Goal: Task Accomplishment & Management: Manage account settings

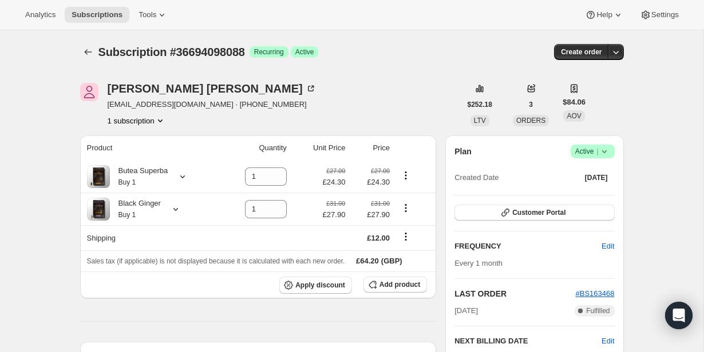
click at [595, 158] on div "Plan Success Active | Created Date Jul 28, 2025" at bounding box center [534, 165] width 160 height 41
click at [597, 153] on span "|" at bounding box center [597, 151] width 2 height 9
click at [597, 186] on button "Cancel subscription" at bounding box center [589, 193] width 72 height 18
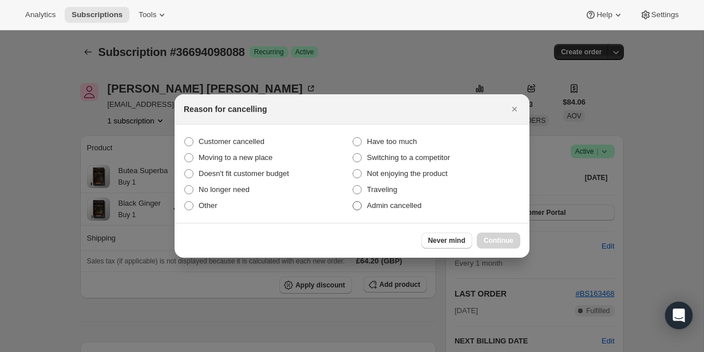
click at [400, 207] on span "Admin cancelled" at bounding box center [394, 205] width 54 height 9
click at [353, 202] on input "Admin cancelled" at bounding box center [352, 201] width 1 height 1
radio input "true"
click at [494, 236] on span "Continue" at bounding box center [498, 240] width 30 height 9
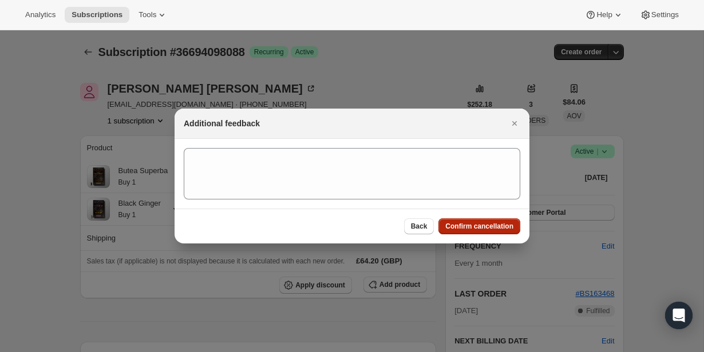
click at [488, 232] on button "Confirm cancellation" at bounding box center [479, 227] width 82 height 16
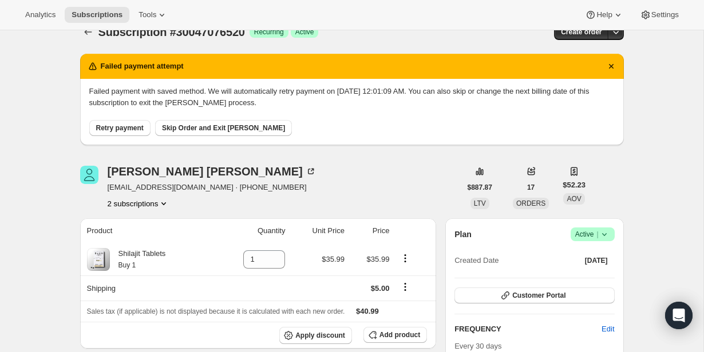
scroll to position [21, 0]
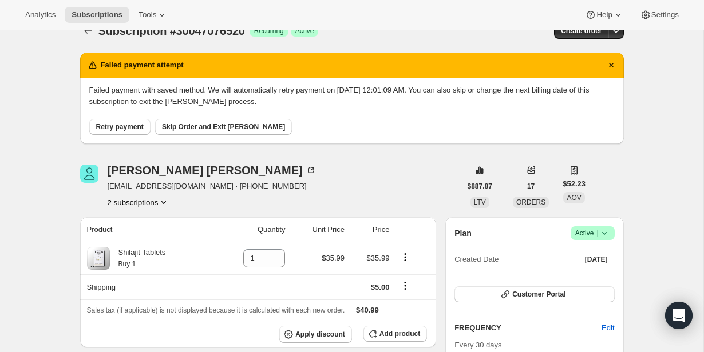
click at [126, 132] on button "Retry payment" at bounding box center [119, 127] width 61 height 16
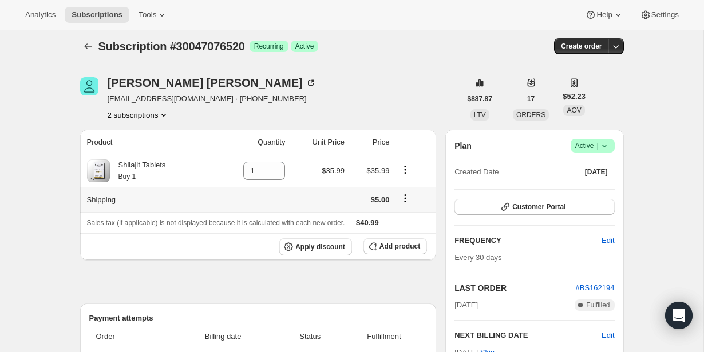
scroll to position [0, 0]
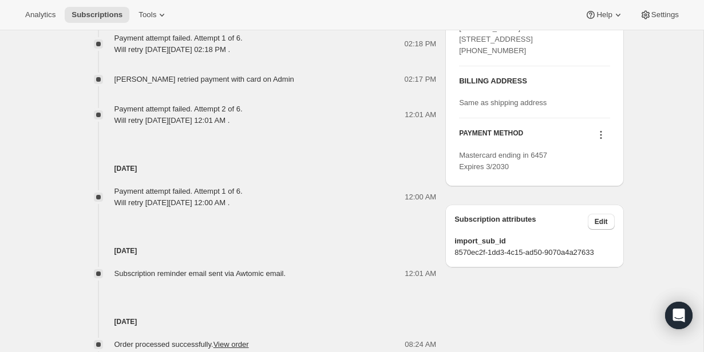
scroll to position [606, 0]
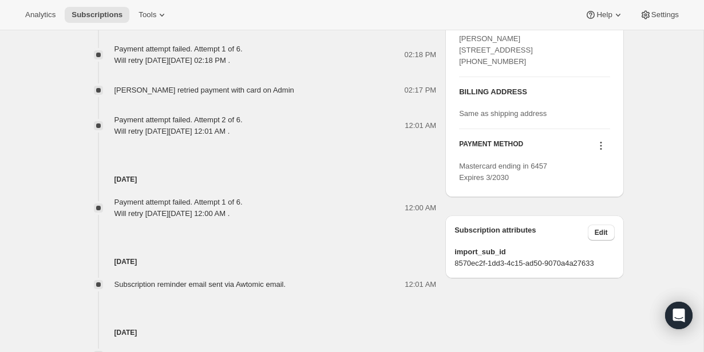
click at [602, 152] on icon at bounding box center [600, 145] width 11 height 11
click at [599, 209] on span "Select payment method" at bounding box center [597, 209] width 78 height 9
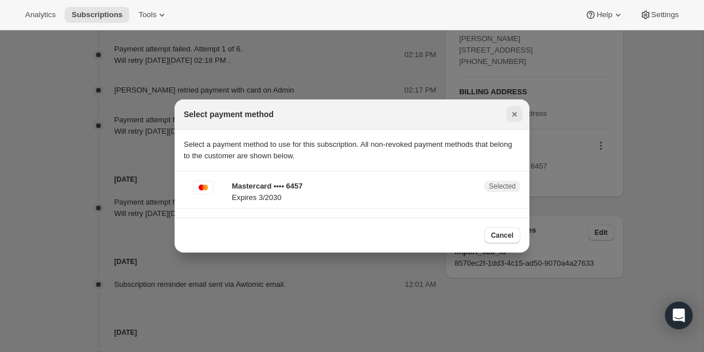
click at [512, 115] on icon "Close" at bounding box center [514, 114] width 11 height 11
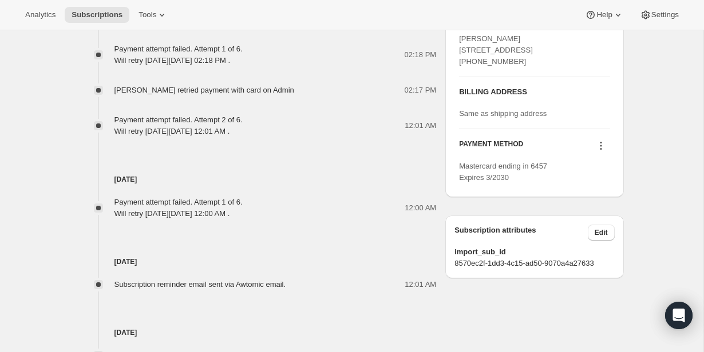
click at [603, 152] on icon at bounding box center [600, 145] width 11 height 11
click at [597, 223] on button "Add credit card" at bounding box center [597, 229] width 87 height 18
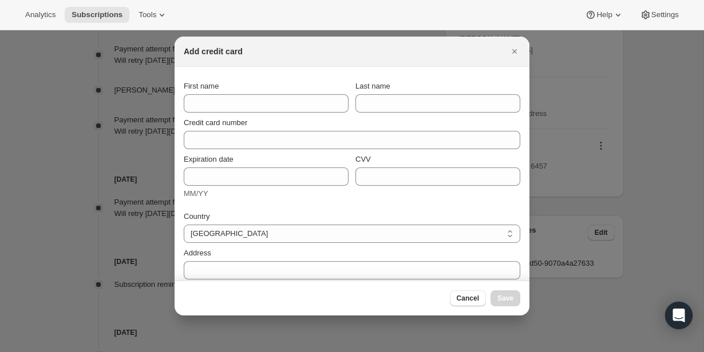
scroll to position [0, 0]
click at [593, 212] on div at bounding box center [352, 176] width 704 height 352
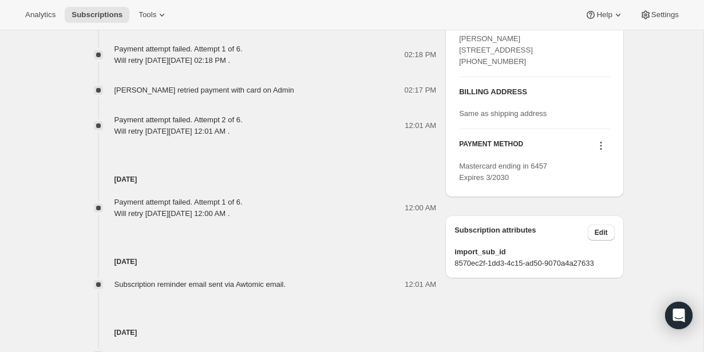
click at [597, 152] on icon at bounding box center [600, 145] width 11 height 11
click at [597, 189] on span "Send link to update card" at bounding box center [598, 190] width 80 height 9
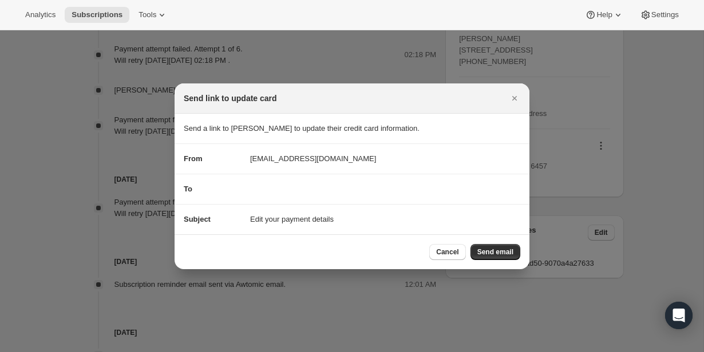
click at [597, 189] on div at bounding box center [352, 176] width 704 height 352
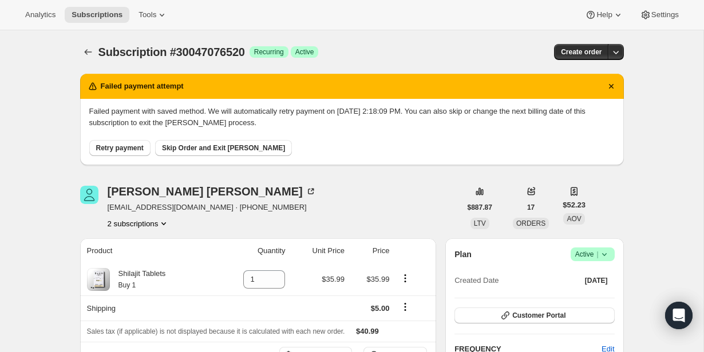
scroll to position [606, 0]
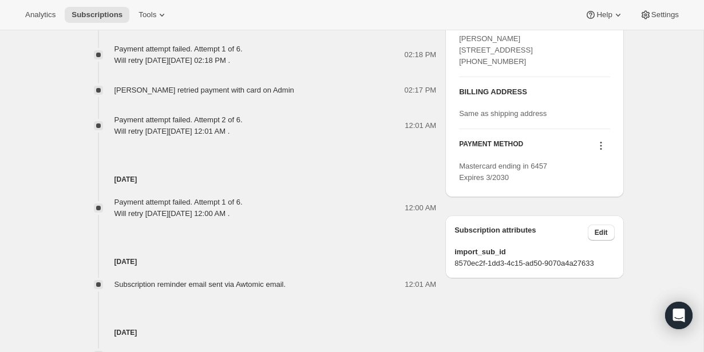
click at [597, 155] on div at bounding box center [601, 147] width 18 height 15
click at [597, 152] on icon at bounding box center [600, 145] width 11 height 11
click at [597, 206] on span "Select payment method" at bounding box center [597, 209] width 78 height 9
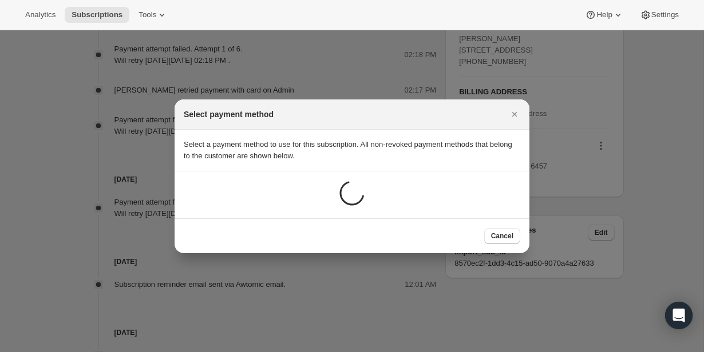
scroll to position [0, 0]
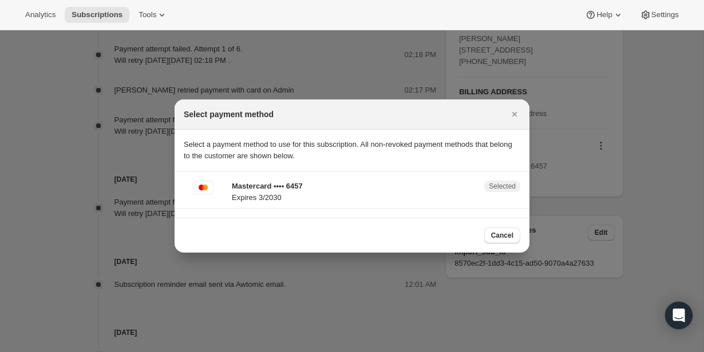
click at [411, 187] on p "Mastercard •••• 6457" at bounding box center [354, 186] width 245 height 11
click at [510, 117] on icon "Close" at bounding box center [514, 114] width 11 height 11
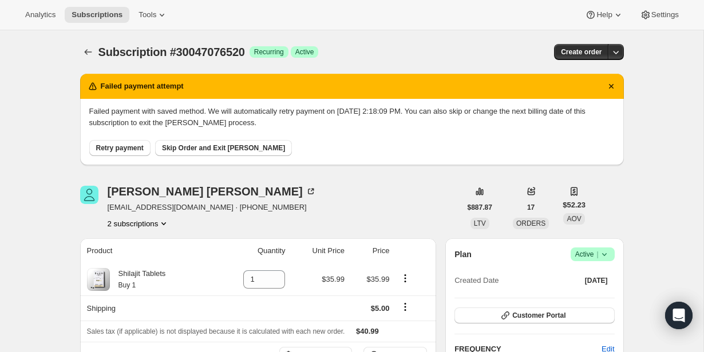
scroll to position [606, 0]
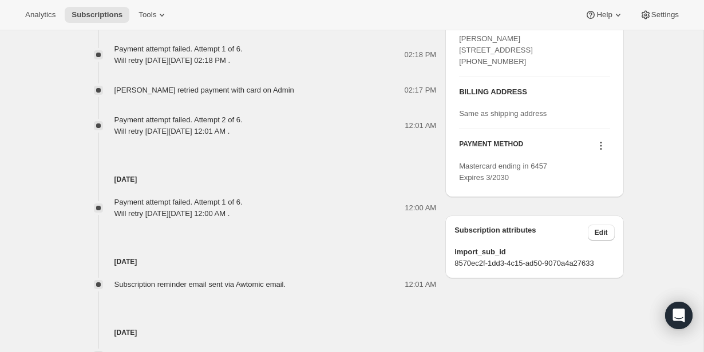
click at [595, 152] on icon at bounding box center [600, 145] width 11 height 11
click at [590, 224] on span "Add credit card" at bounding box center [598, 229] width 80 height 11
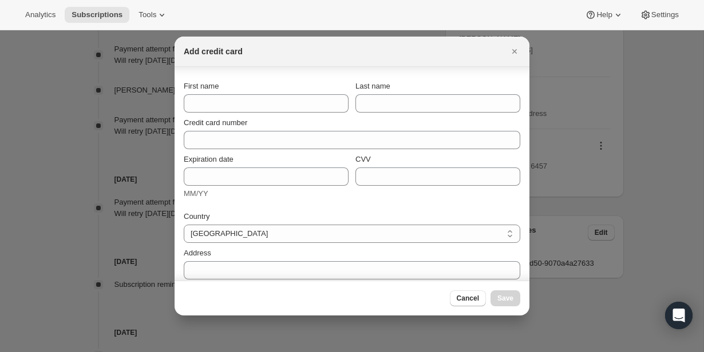
scroll to position [29, 0]
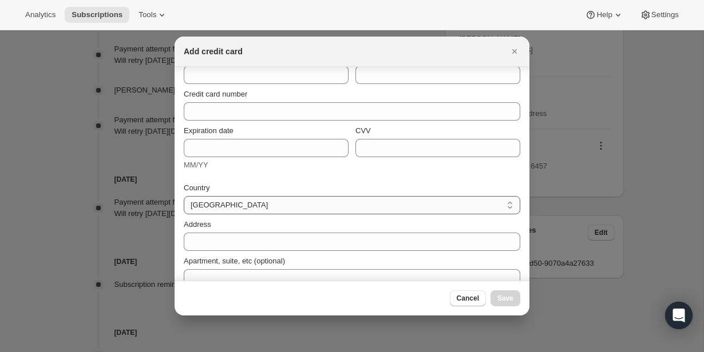
click at [331, 206] on select "Afghanistan Aland Islands Albania Andorra Anguilla Antigua And Barbuda Argentin…" at bounding box center [352, 205] width 336 height 18
click at [593, 175] on div at bounding box center [352, 176] width 704 height 352
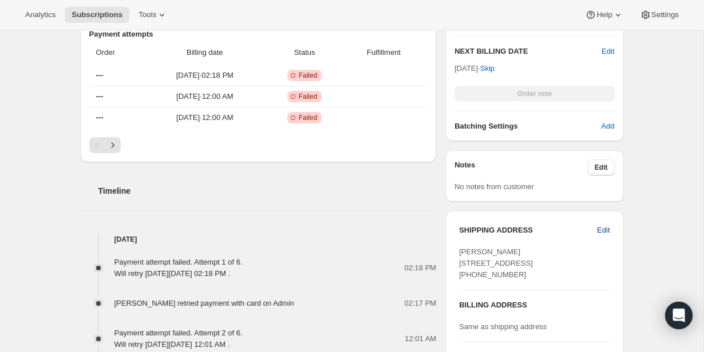
scroll to position [570, 0]
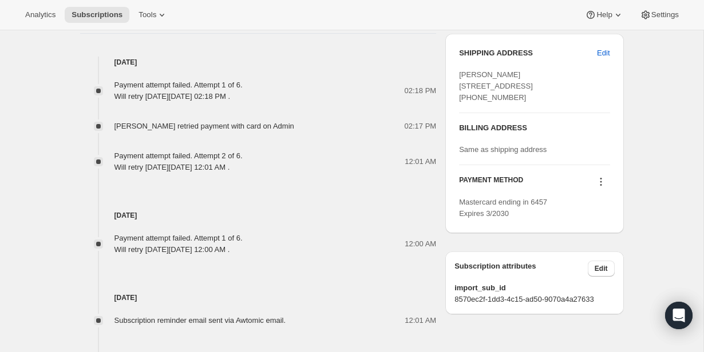
click at [595, 188] on icon at bounding box center [600, 181] width 11 height 11
click at [598, 233] on button "Send link to update card" at bounding box center [597, 226] width 87 height 18
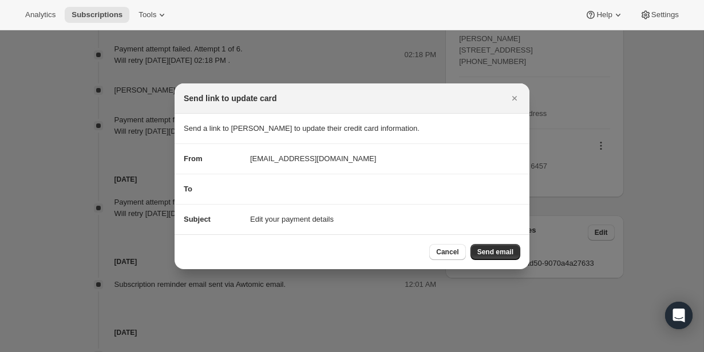
scroll to position [0, 0]
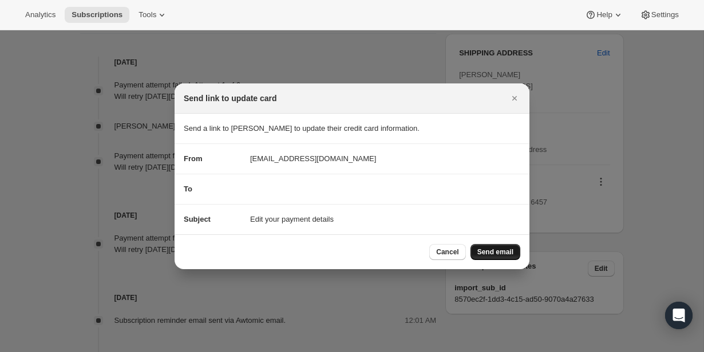
click at [481, 248] on span "Send email" at bounding box center [495, 252] width 36 height 9
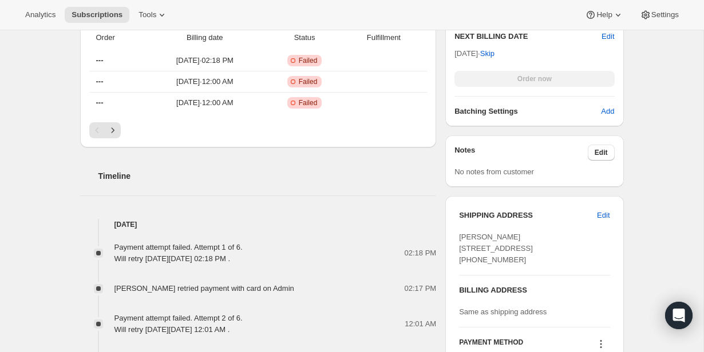
scroll to position [455, 0]
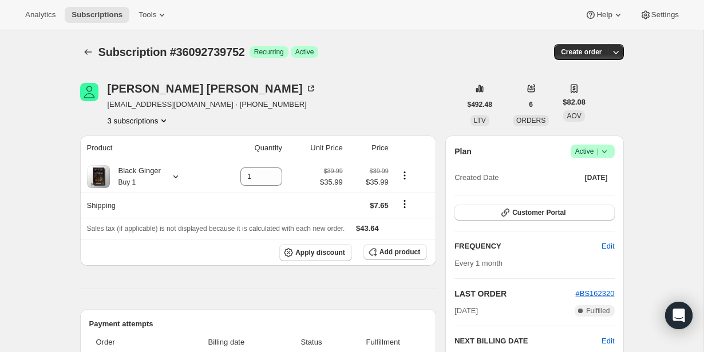
scroll to position [13, 0]
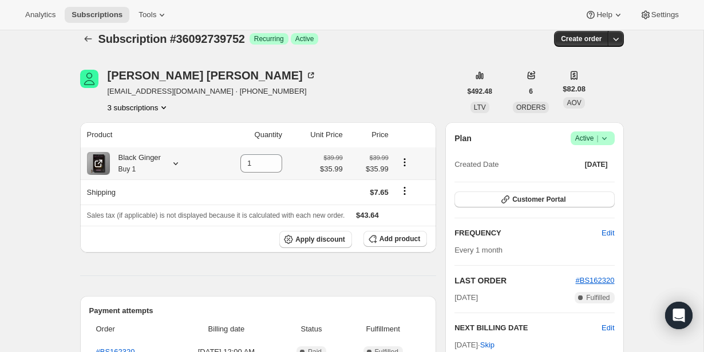
click at [408, 168] on icon "Product actions" at bounding box center [404, 162] width 11 height 11
click at [376, 241] on icon "button" at bounding box center [372, 238] width 11 height 11
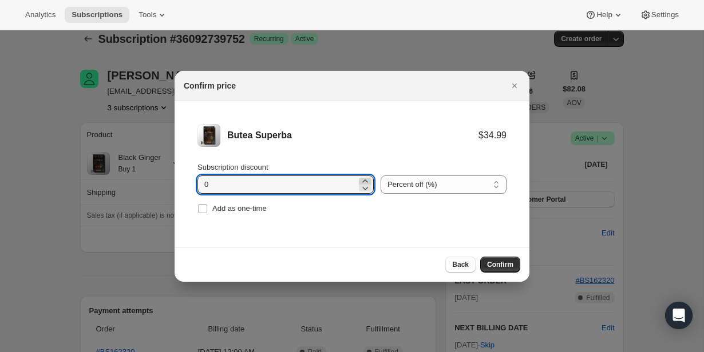
click at [359, 180] on icon ":rde:" at bounding box center [364, 181] width 11 height 11
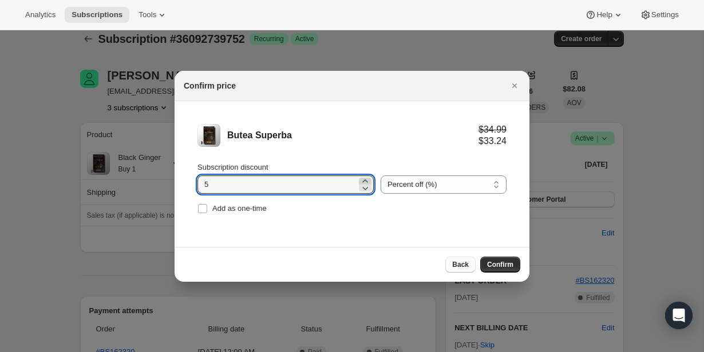
click at [359, 180] on icon ":rde:" at bounding box center [364, 181] width 11 height 11
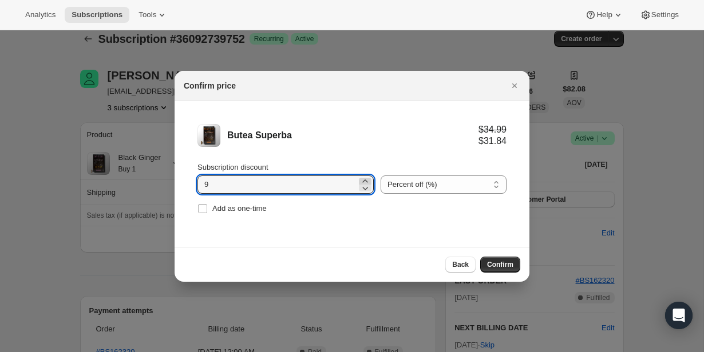
type input "10"
click at [405, 233] on li "Butea Superba $34.99 $31.49 Subscription discount 10 Percent off (%) Amount off…" at bounding box center [351, 170] width 355 height 138
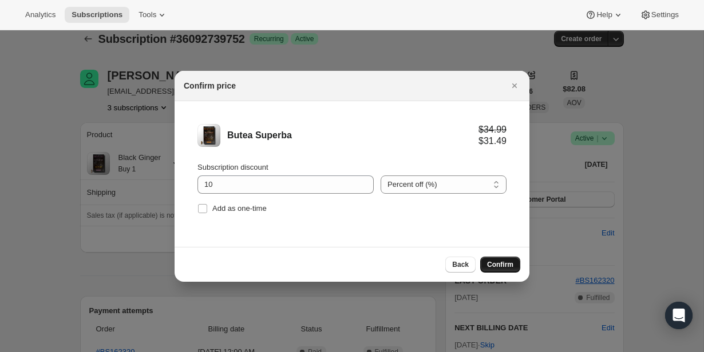
click at [501, 267] on span "Confirm" at bounding box center [500, 264] width 26 height 9
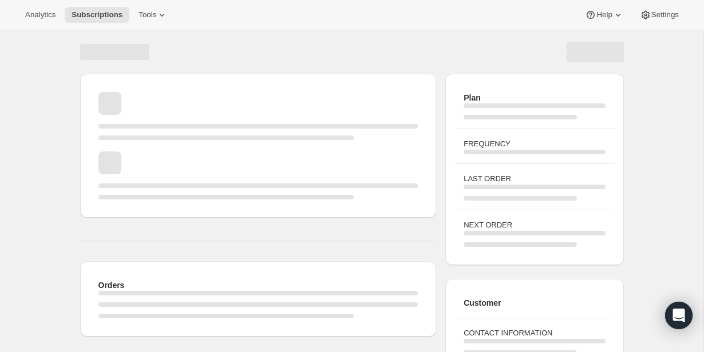
scroll to position [13, 0]
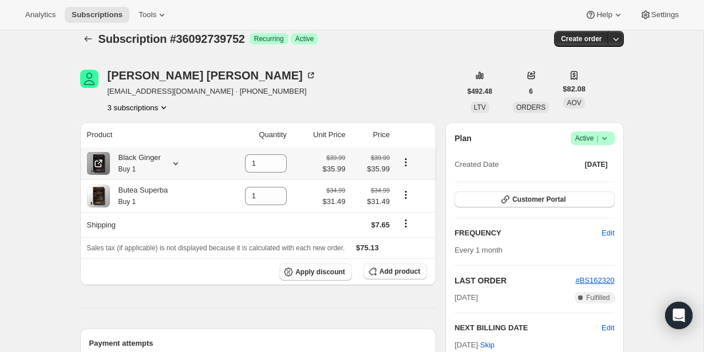
click at [407, 161] on icon "Product actions" at bounding box center [405, 162] width 11 height 11
click at [276, 166] on icon at bounding box center [277, 166] width 11 height 11
type input "0"
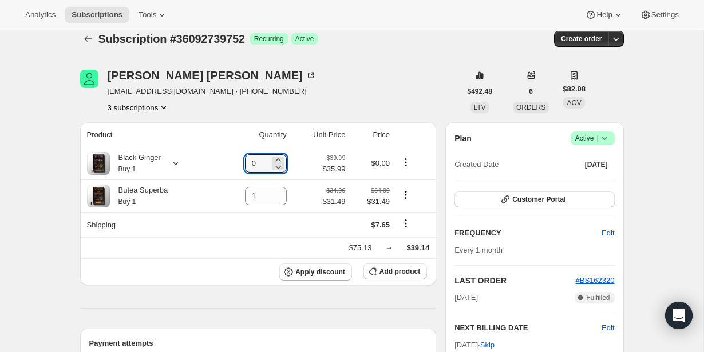
click at [407, 72] on div "Lucas Spencer lspencer03@yahoo.com · +14063969622 3 subscriptions" at bounding box center [270, 91] width 380 height 43
click at [406, 160] on icon "Product actions" at bounding box center [405, 162] width 11 height 11
click at [402, 189] on span "Swap variant" at bounding box center [405, 184] width 43 height 11
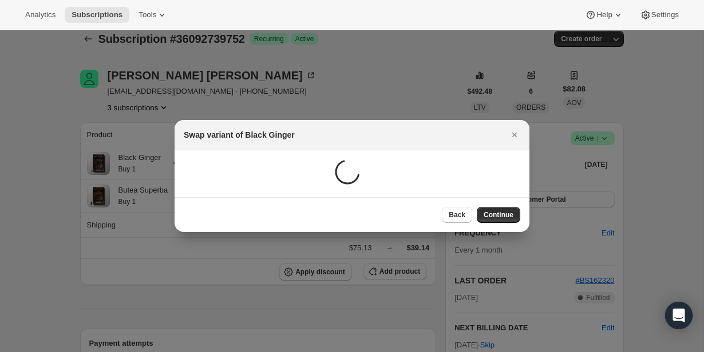
scroll to position [0, 0]
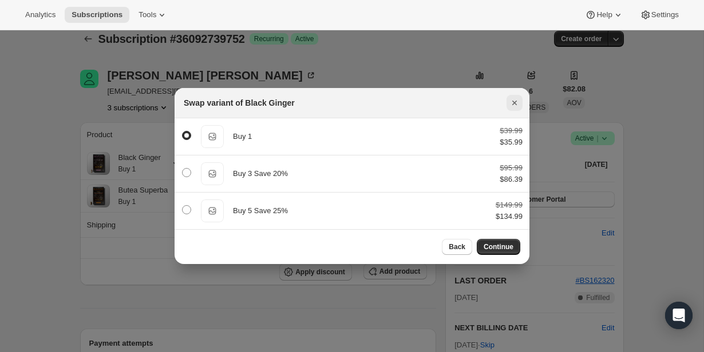
click at [520, 101] on button "Close" at bounding box center [514, 103] width 16 height 16
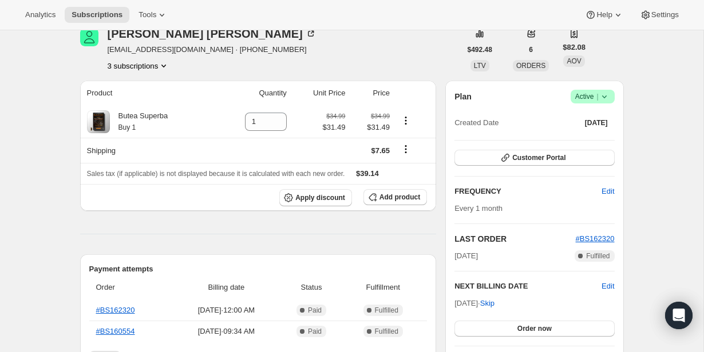
scroll to position [77, 0]
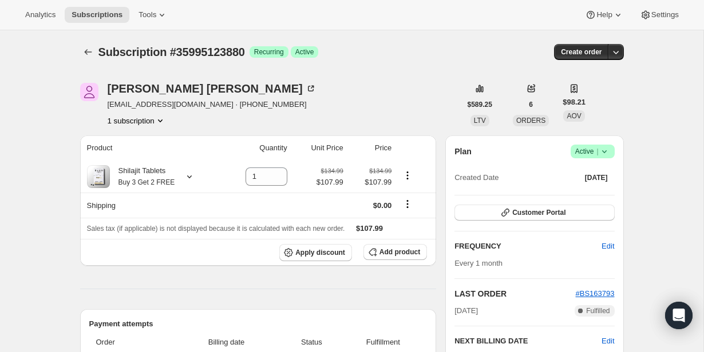
click at [606, 150] on icon at bounding box center [603, 151] width 11 height 11
click at [590, 195] on span "Cancel subscription" at bounding box center [589, 193] width 65 height 9
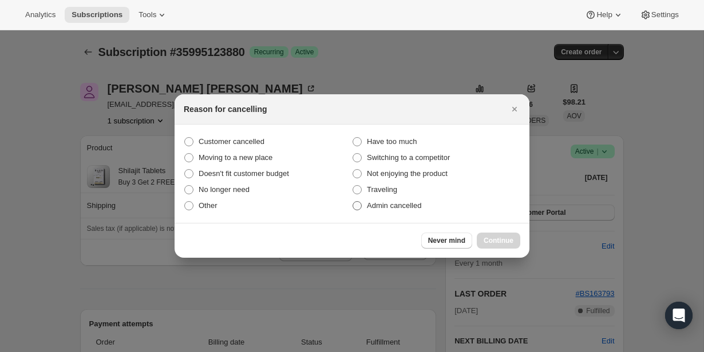
click at [390, 205] on span "Admin cancelled" at bounding box center [394, 205] width 54 height 9
click at [353, 202] on input "Admin cancelled" at bounding box center [352, 201] width 1 height 1
radio input "true"
click at [503, 236] on span "Continue" at bounding box center [498, 240] width 30 height 9
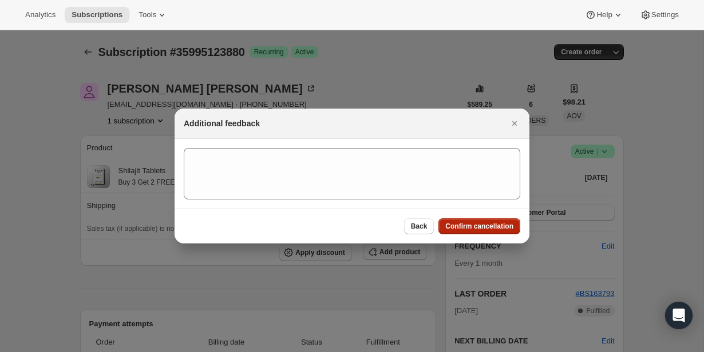
click at [467, 227] on span "Confirm cancellation" at bounding box center [479, 226] width 68 height 9
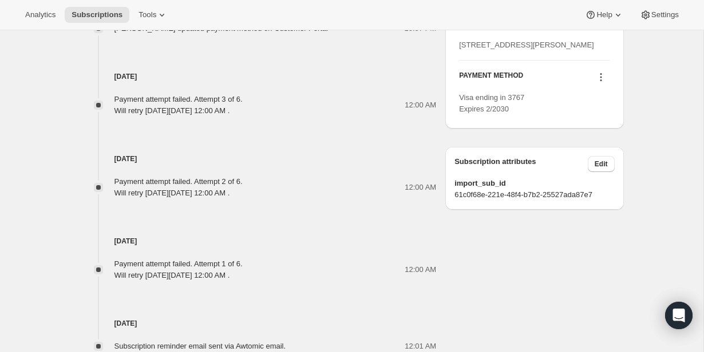
scroll to position [574, 0]
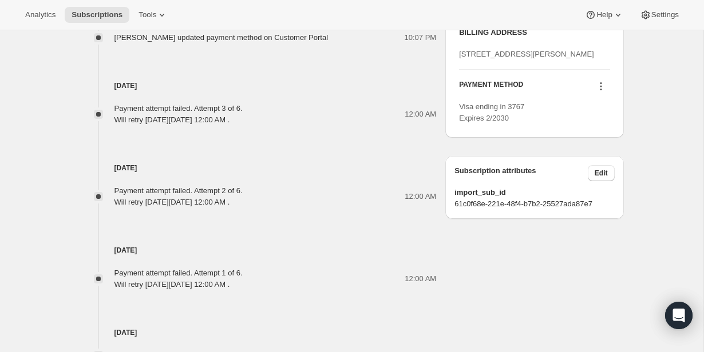
click at [601, 92] on icon at bounding box center [600, 86] width 11 height 11
click at [601, 140] on span "Send link to update card" at bounding box center [598, 142] width 80 height 9
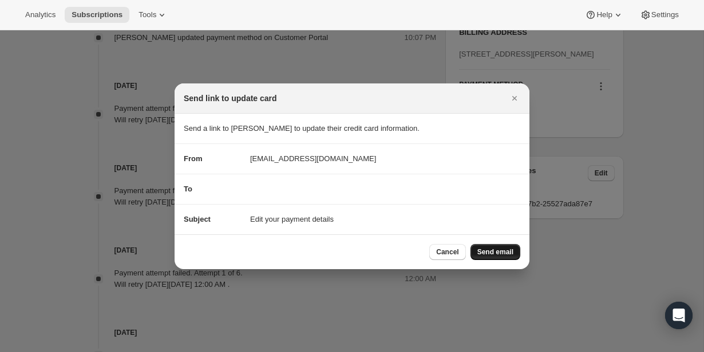
click at [506, 248] on span "Send email" at bounding box center [495, 252] width 36 height 9
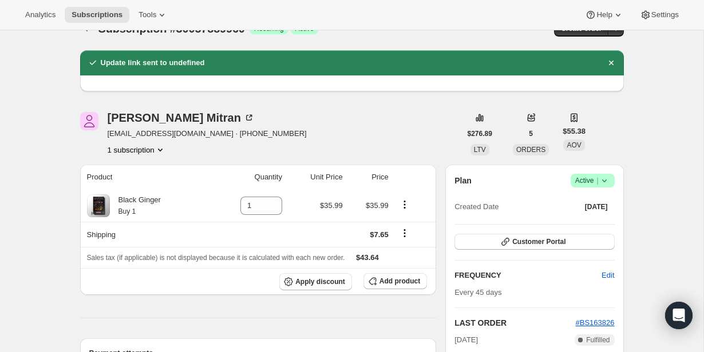
scroll to position [0, 0]
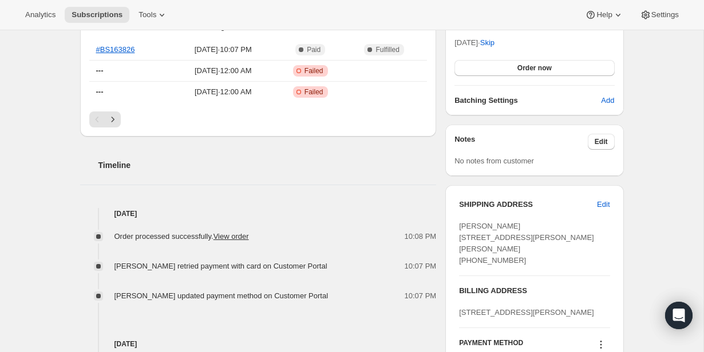
scroll to position [367, 0]
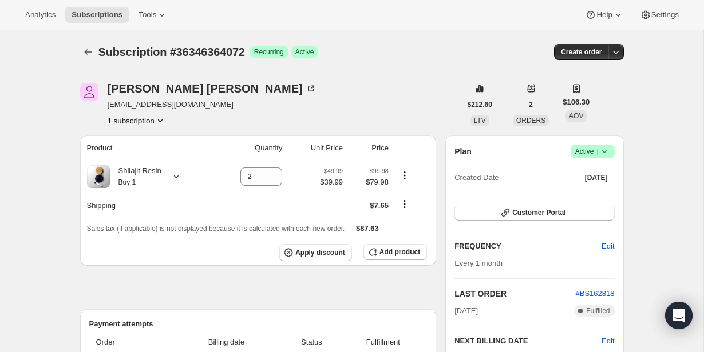
click at [605, 153] on icon at bounding box center [603, 151] width 11 height 11
click at [599, 191] on span "Cancel subscription" at bounding box center [589, 193] width 65 height 9
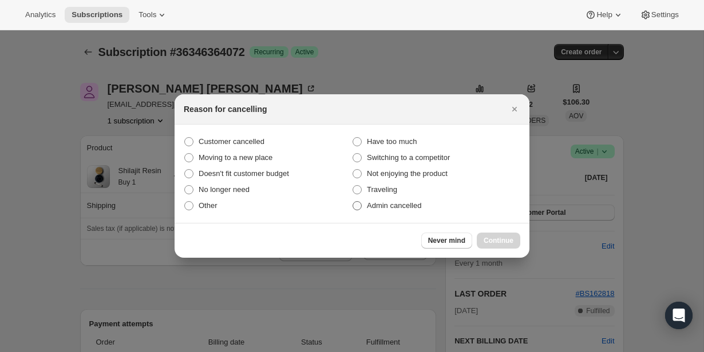
click at [415, 207] on span "Admin cancelled" at bounding box center [394, 205] width 54 height 9
click at [353, 202] on input "Admin cancelled" at bounding box center [352, 201] width 1 height 1
radio input "true"
click at [493, 235] on button "Continue" at bounding box center [498, 241] width 43 height 16
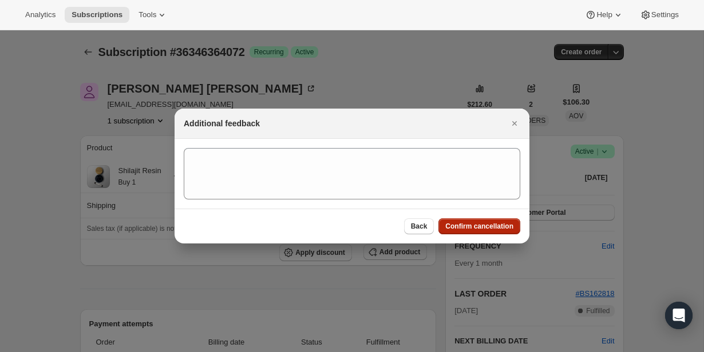
click at [491, 226] on span "Confirm cancellation" at bounding box center [479, 226] width 68 height 9
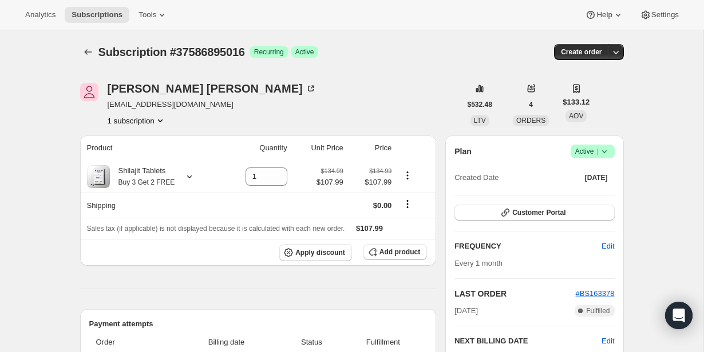
click at [588, 151] on span "Active |" at bounding box center [592, 151] width 35 height 11
click at [590, 195] on span "Cancel subscription" at bounding box center [589, 193] width 65 height 9
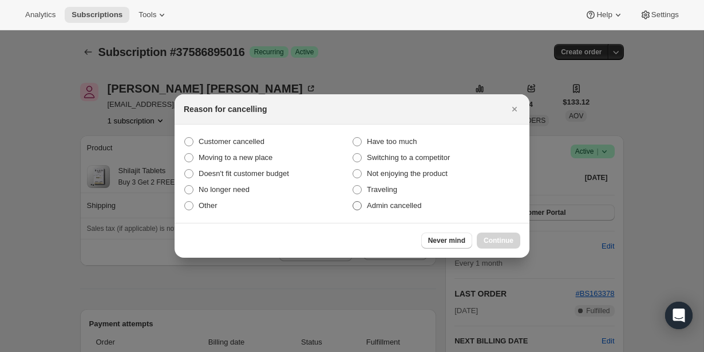
click at [407, 208] on span "Admin cancelled" at bounding box center [394, 205] width 54 height 9
click at [353, 202] on input "Admin cancelled" at bounding box center [352, 201] width 1 height 1
radio input "true"
click at [499, 239] on span "Continue" at bounding box center [498, 240] width 30 height 9
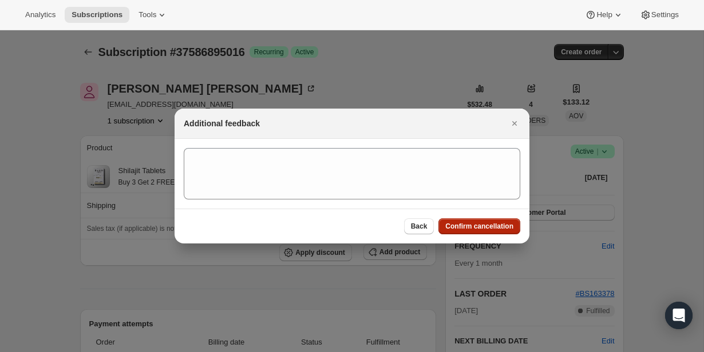
click at [481, 230] on span "Confirm cancellation" at bounding box center [479, 226] width 68 height 9
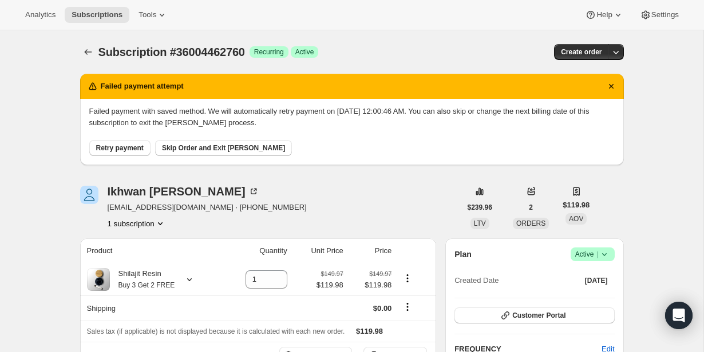
click at [610, 253] on span "Success Active |" at bounding box center [592, 255] width 44 height 14
click at [594, 289] on button "Cancel subscription" at bounding box center [589, 296] width 72 height 18
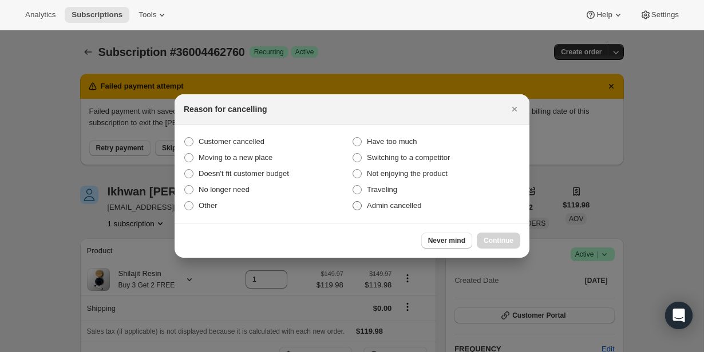
click at [386, 204] on span "Admin cancelled" at bounding box center [394, 205] width 54 height 9
click at [353, 202] on input "Admin cancelled" at bounding box center [352, 201] width 1 height 1
radio input "true"
click at [491, 236] on button "Continue" at bounding box center [498, 241] width 43 height 16
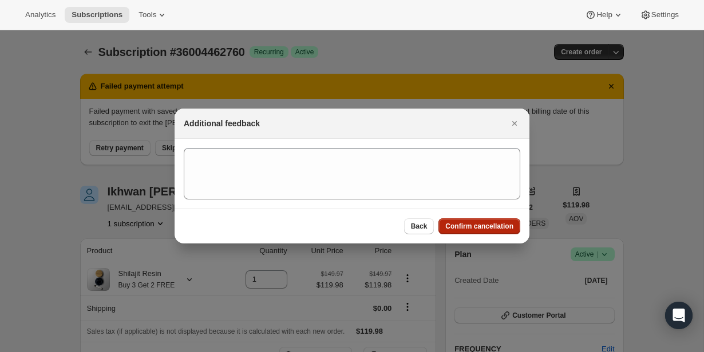
click at [487, 227] on span "Confirm cancellation" at bounding box center [479, 226] width 68 height 9
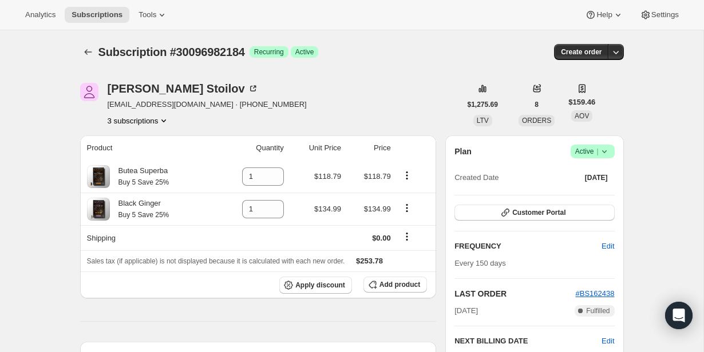
click at [158, 120] on button "3 subscriptions" at bounding box center [139, 120] width 62 height 11
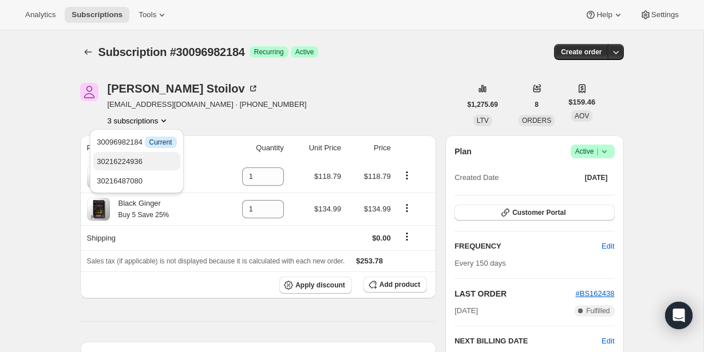
click at [160, 154] on button "30216224936" at bounding box center [136, 161] width 86 height 18
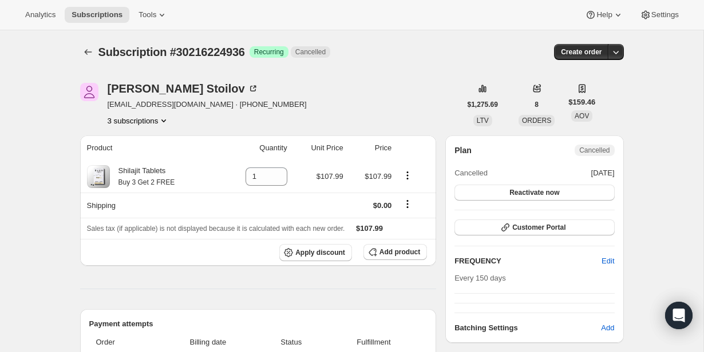
click at [155, 121] on button "3 subscriptions" at bounding box center [139, 120] width 62 height 11
click at [156, 176] on span "30216487080" at bounding box center [137, 181] width 80 height 11
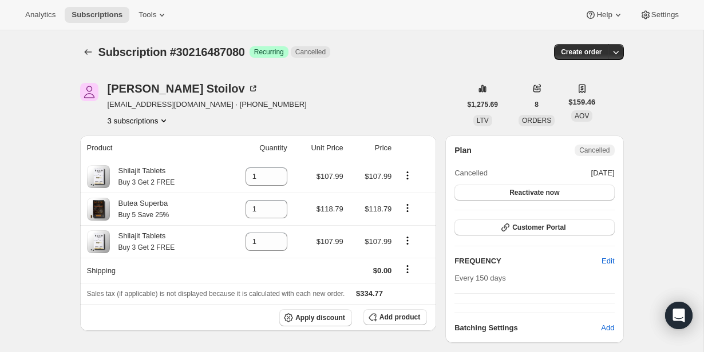
click at [158, 122] on button "3 subscriptions" at bounding box center [139, 120] width 62 height 11
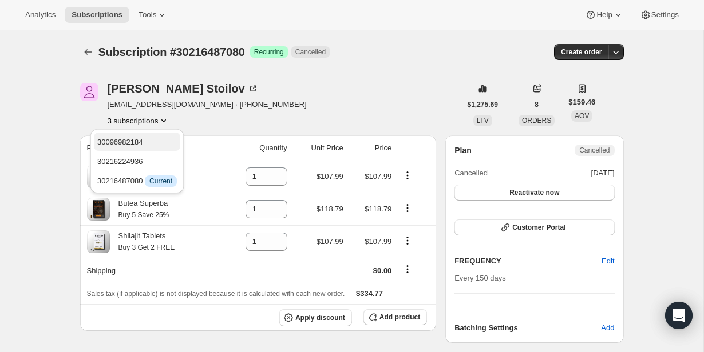
click at [161, 137] on span "30096982184" at bounding box center [137, 142] width 80 height 11
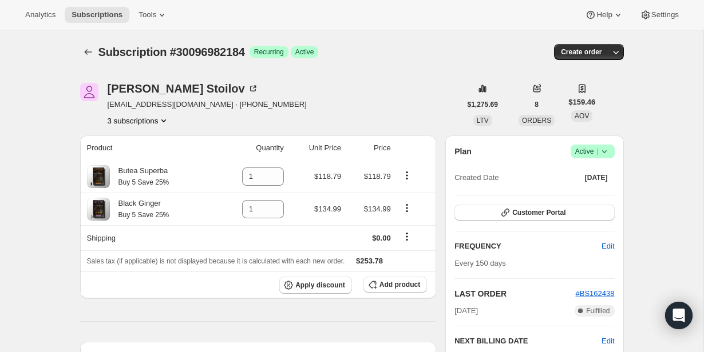
scroll to position [21, 0]
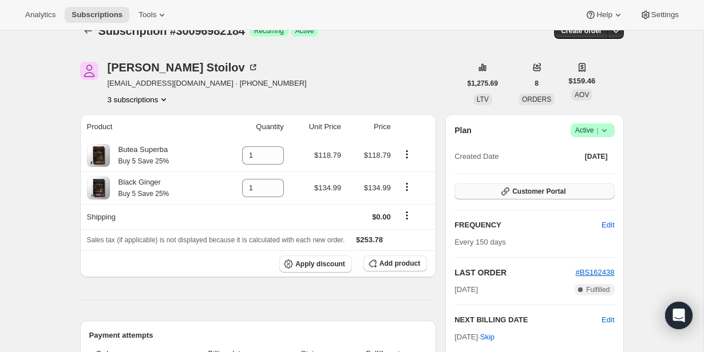
click at [507, 191] on icon "button" at bounding box center [504, 191] width 11 height 11
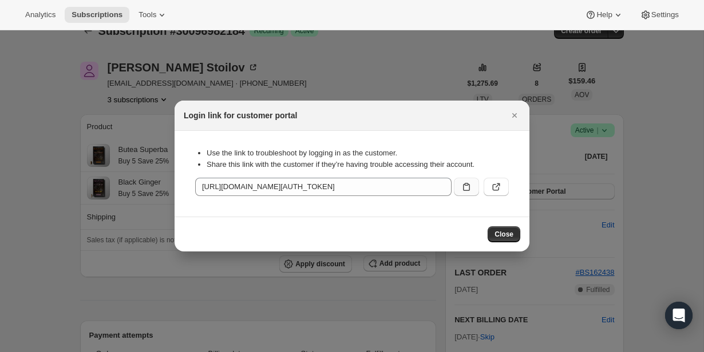
click at [470, 189] on icon ":ri9:" at bounding box center [466, 186] width 11 height 11
click at [364, 35] on div at bounding box center [352, 176] width 704 height 352
